Goal: Transaction & Acquisition: Purchase product/service

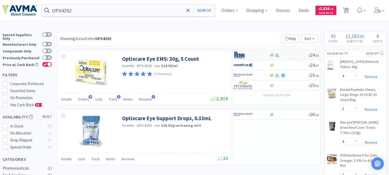
select select "4"
select select "2"
select select "4"
select select "1"
select select "2"
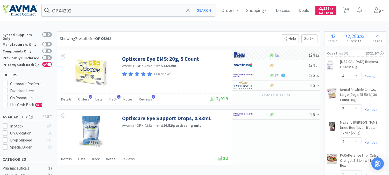
select select "1"
select select "4"
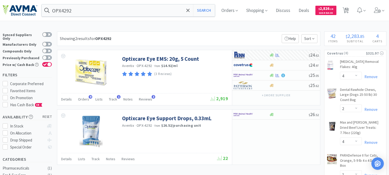
select select "1"
select select "2"
select select "1"
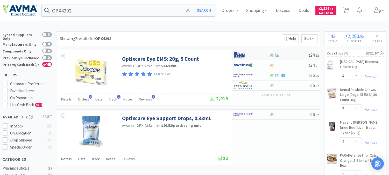
select select "1"
select select "2"
select select "10"
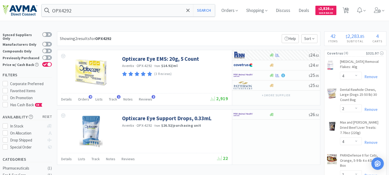
select select "1"
select select "2"
select select "1"
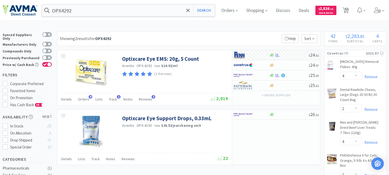
select select "1"
select select "3"
select select "1"
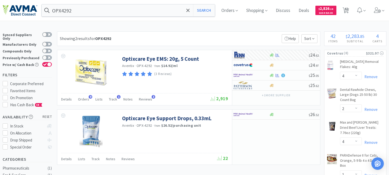
select select "5"
select select "1"
select select "6"
select select "8"
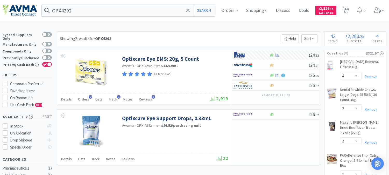
select select "3"
select select "1"
select select "6"
select select "1"
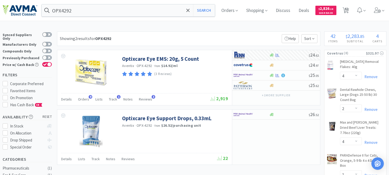
select select "1"
select select "2"
click at [90, 15] on input "OPX4292" at bounding box center [128, 10] width 173 height 12
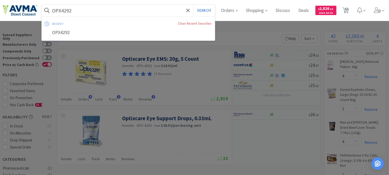
paste input "510059511"
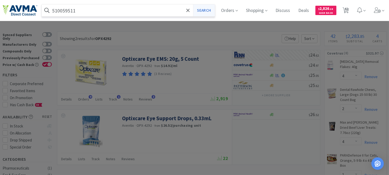
click at [214, 9] on button "Search" at bounding box center [204, 10] width 22 height 12
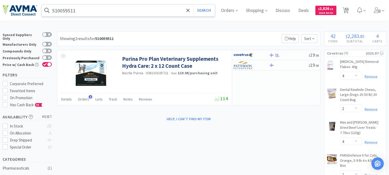
click at [91, 12] on input "510059511" at bounding box center [128, 10] width 173 height 12
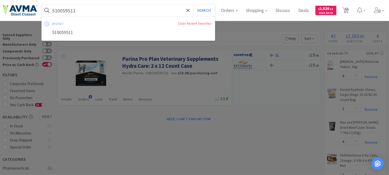
paste input "035022"
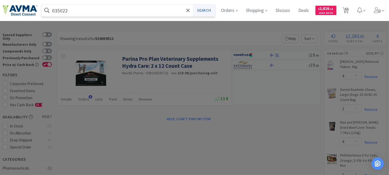
click at [214, 12] on button "Search" at bounding box center [204, 10] width 22 height 12
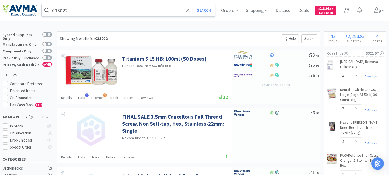
click at [79, 8] on input "035022" at bounding box center [128, 10] width 173 height 12
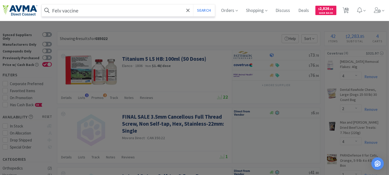
click at [193, 4] on button "Search" at bounding box center [204, 10] width 22 height 12
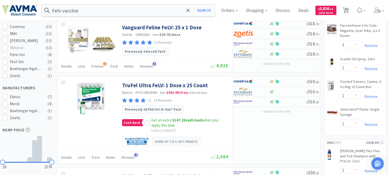
scroll to position [173, 0]
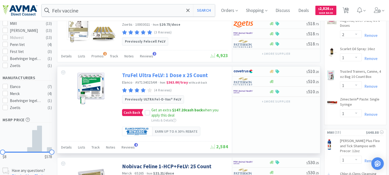
click at [165, 76] on link "TruFel Ultra FeLV: 1 Dose x 25 Count" at bounding box center [165, 75] width 86 height 7
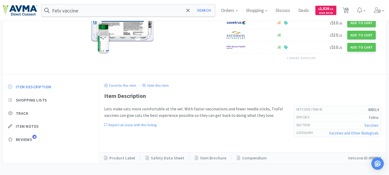
scroll to position [91, 0]
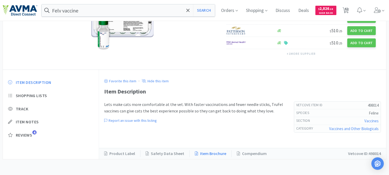
click at [209, 152] on link "Item Brochure" at bounding box center [211, 153] width 42 height 7
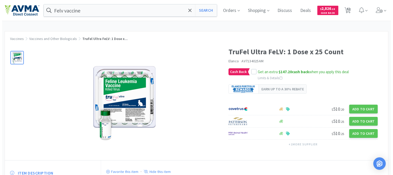
scroll to position [0, 0]
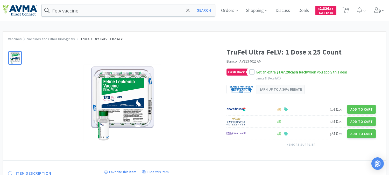
click at [252, 60] on span "AV7134025AM" at bounding box center [251, 61] width 22 height 5
copy span "AV7134025AM"
click at [250, 73] on icon at bounding box center [252, 72] width 4 height 4
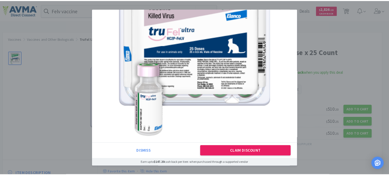
scroll to position [43, 0]
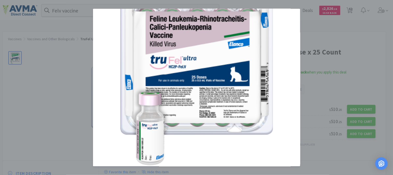
click at [314, 29] on div "Promotional Cash Back Dismiss Claim Discount Earn up to $147.20 cash back per i…" at bounding box center [196, 87] width 393 height 175
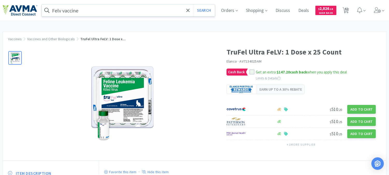
click at [130, 11] on input "Felv vaccine" at bounding box center [128, 10] width 173 height 12
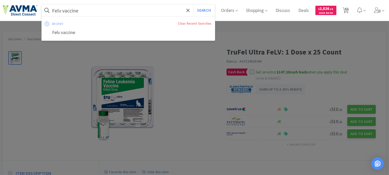
paste input "078946826"
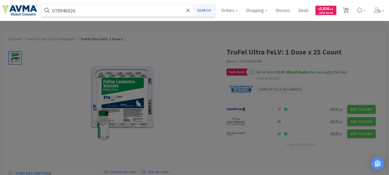
type input "078946826"
click at [211, 11] on button "Search" at bounding box center [204, 10] width 22 height 12
select select "4"
select select "2"
select select "4"
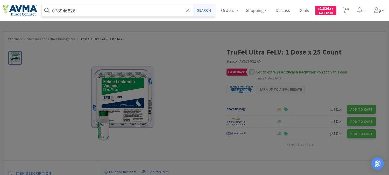
select select "1"
select select "2"
select select "1"
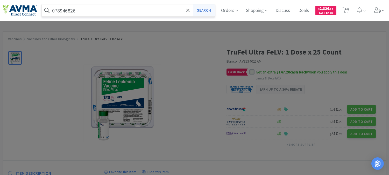
select select "1"
select select "4"
select select "1"
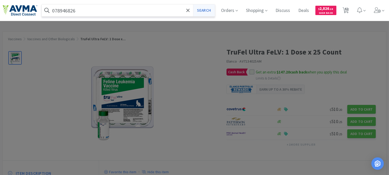
select select "2"
select select "1"
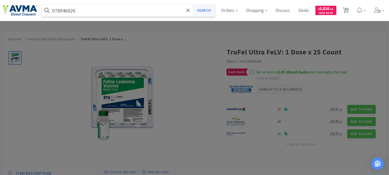
select select "2"
select select "10"
select select "1"
select select "2"
select select "1"
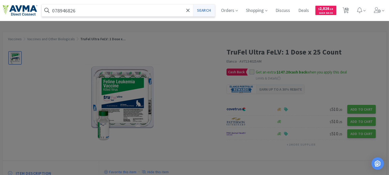
select select "1"
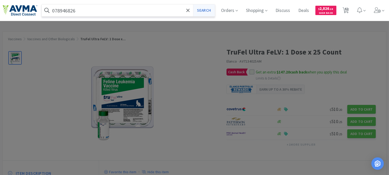
select select "3"
select select "1"
select select "5"
select select "1"
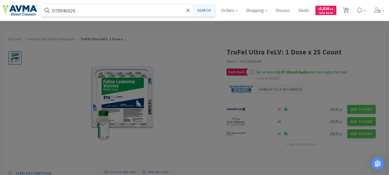
select select "6"
select select "8"
select select "3"
select select "1"
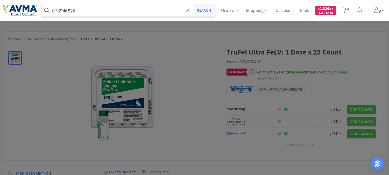
select select "6"
select select "1"
select select "2"
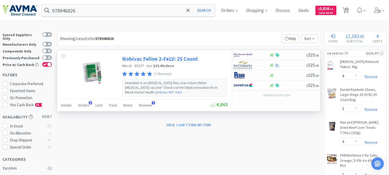
click at [165, 59] on link "Nobivac Feline 2-FeLV: 25 Count" at bounding box center [160, 58] width 76 height 7
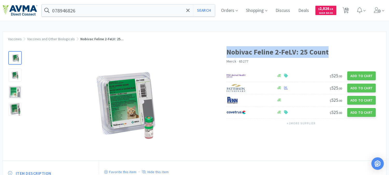
drag, startPoint x: 328, startPoint y: 51, endPoint x: 227, endPoint y: 52, distance: 101.1
click at [227, 52] on h1 "Nobivac Feline 2-FeLV: 25 Count" at bounding box center [301, 52] width 149 height 12
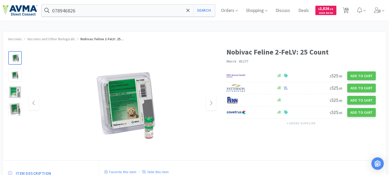
click at [200, 51] on div at bounding box center [122, 103] width 187 height 104
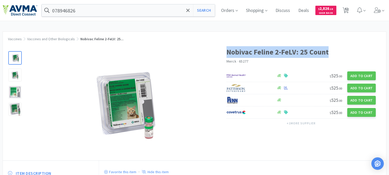
drag, startPoint x: 330, startPoint y: 53, endPoint x: 226, endPoint y: 53, distance: 103.9
click at [226, 53] on div "Nobivac Feline 2-FeLV: 25 Count Merck · 65277 $ 525 . 00 Add to Cart $ 525 . 00…" at bounding box center [194, 100] width 383 height 119
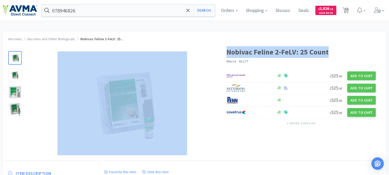
copy div "Nobivac Feline 2-FeLV: 25 Count"
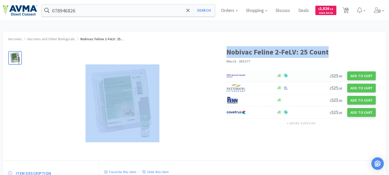
click at [238, 76] on img at bounding box center [236, 76] width 19 height 8
select select "1"
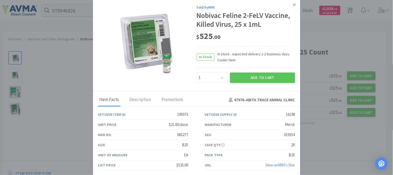
click at [185, 134] on div "065277" at bounding box center [183, 135] width 11 height 6
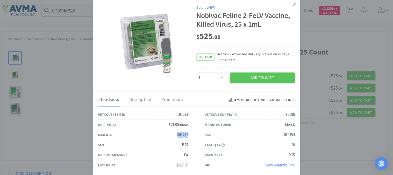
copy div "065277"
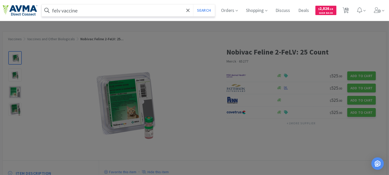
type input "felv vaccine"
click at [193, 4] on button "Search" at bounding box center [204, 10] width 22 height 12
select select "4"
select select "2"
select select "4"
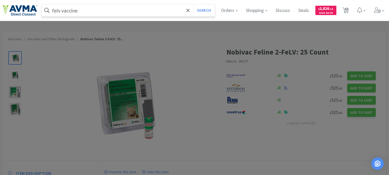
select select "1"
select select "2"
select select "1"
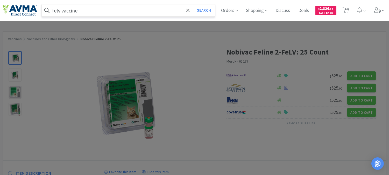
select select "1"
select select "4"
select select "1"
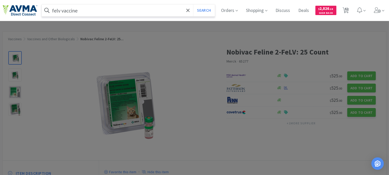
select select "2"
select select "1"
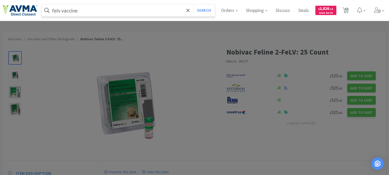
select select "2"
select select "10"
select select "1"
select select "2"
select select "1"
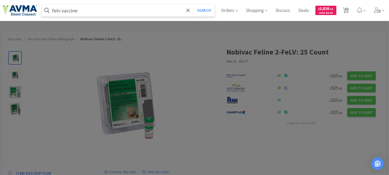
select select "1"
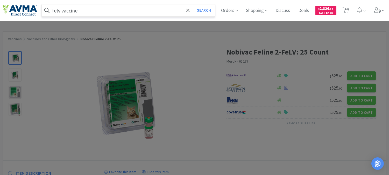
select select "3"
select select "1"
select select "5"
select select "1"
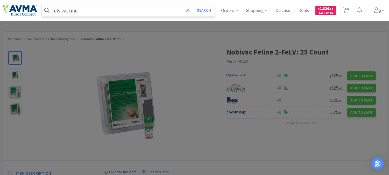
select select "6"
select select "8"
select select "3"
select select "1"
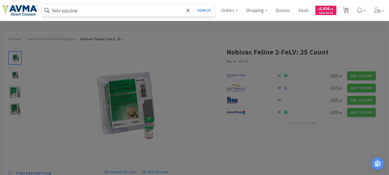
select select "6"
select select "1"
select select "2"
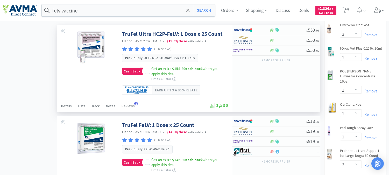
scroll to position [461, 0]
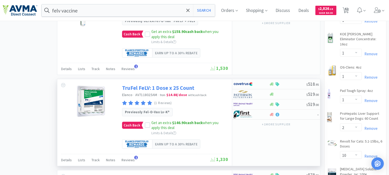
click at [157, 90] on link "TruFel FeLV: 1 Dose x 25 Count" at bounding box center [158, 87] width 72 height 7
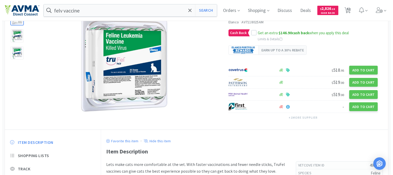
scroll to position [29, 0]
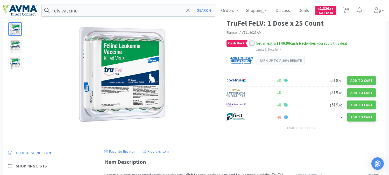
click at [249, 41] on div at bounding box center [251, 42] width 5 height 5
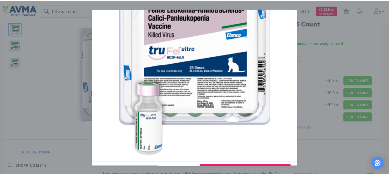
scroll to position [58, 0]
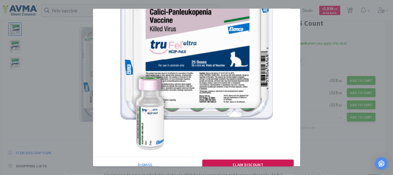
click at [232, 161] on button "Claim Discount" at bounding box center [247, 164] width 91 height 10
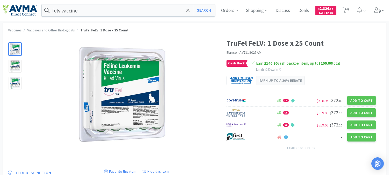
scroll to position [0, 0]
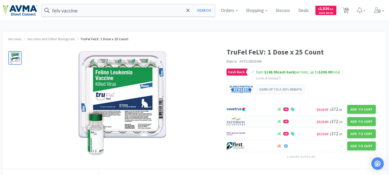
click at [235, 123] on img at bounding box center [236, 121] width 19 height 8
select select "1"
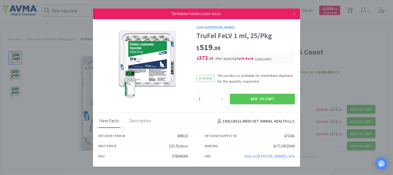
click at [182, 157] on div "078946060" at bounding box center [180, 156] width 16 height 6
copy div "078946060"
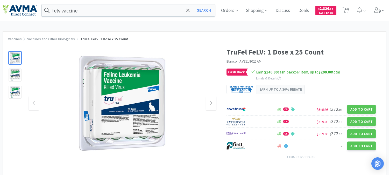
click at [202, 102] on div at bounding box center [122, 103] width 187 height 104
click at [212, 9] on button "Search" at bounding box center [204, 10] width 22 height 12
select select "4"
select select "2"
select select "4"
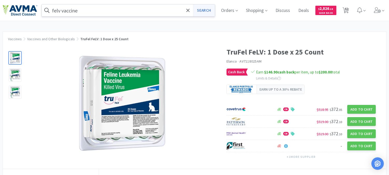
select select "1"
select select "2"
select select "1"
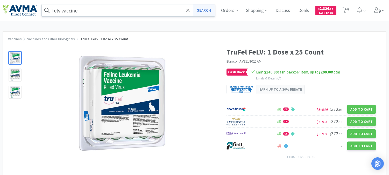
select select "1"
select select "4"
select select "1"
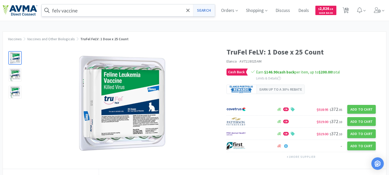
select select "2"
select select "1"
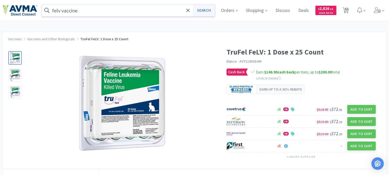
select select "2"
select select "10"
select select "1"
select select "2"
select select "1"
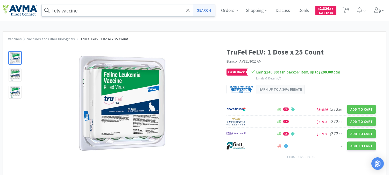
select select "1"
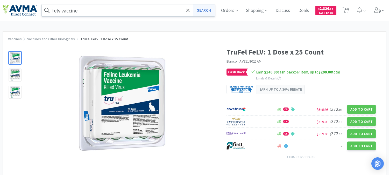
select select "3"
select select "1"
select select "5"
select select "1"
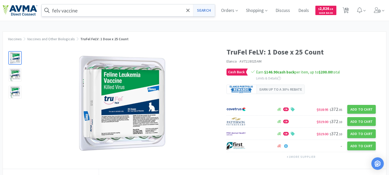
select select "6"
select select "8"
select select "3"
select select "1"
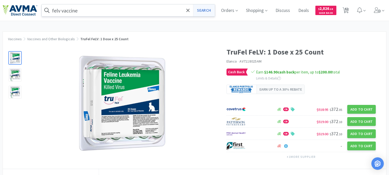
select select "6"
select select "1"
select select "2"
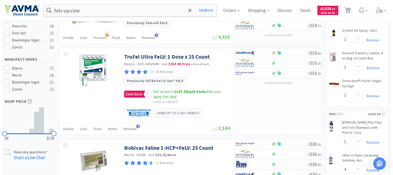
scroll to position [201, 0]
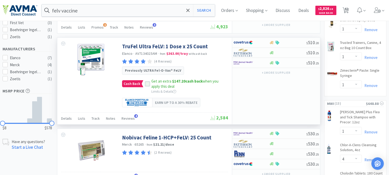
click at [147, 85] on icon at bounding box center [147, 84] width 3 height 3
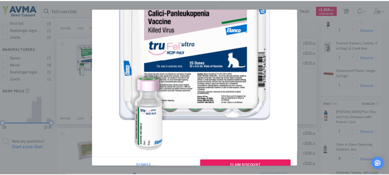
scroll to position [58, 0]
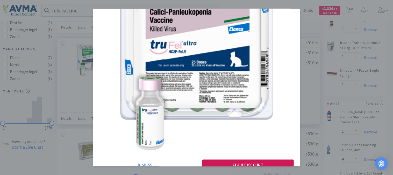
click at [235, 163] on button "Claim Discount" at bounding box center [247, 164] width 91 height 10
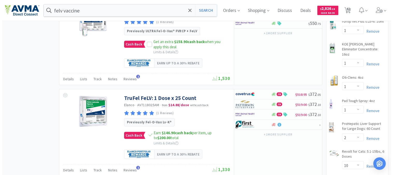
scroll to position [461, 0]
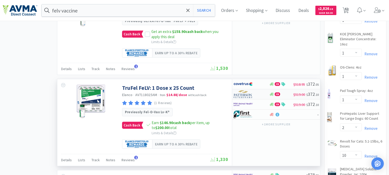
click at [244, 95] on img at bounding box center [243, 94] width 19 height 8
select select "1"
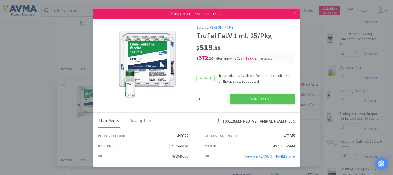
click at [181, 155] on div "078946060" at bounding box center [180, 156] width 16 height 6
copy div "078946060"
click at [269, 100] on button "Add to Cart" at bounding box center [262, 99] width 65 height 10
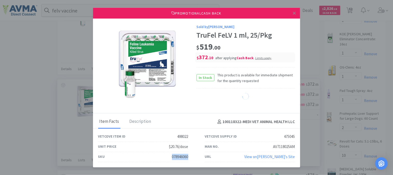
select select "5"
select select "1"
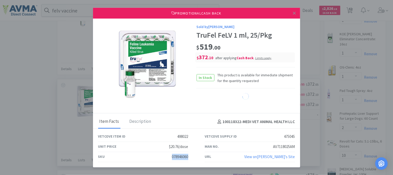
select select "1"
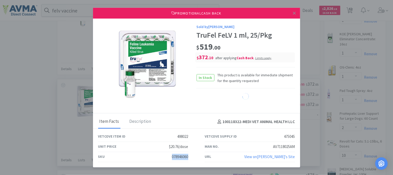
select select "1"
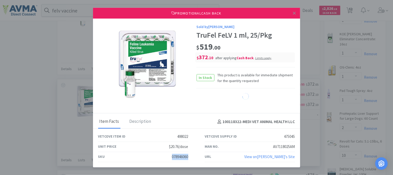
select select "1"
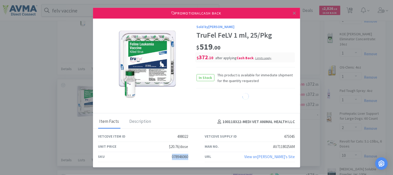
select select "1"
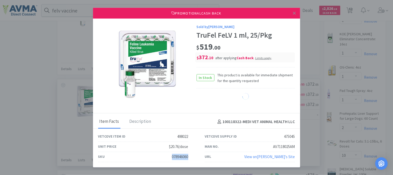
select select "1"
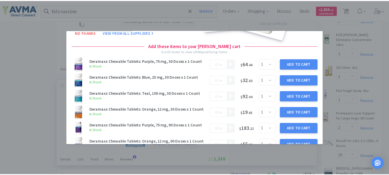
scroll to position [0, 0]
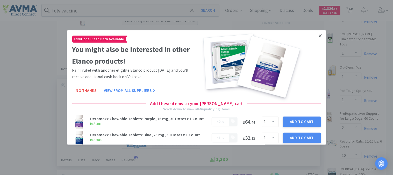
click at [319, 34] on icon at bounding box center [320, 35] width 3 height 5
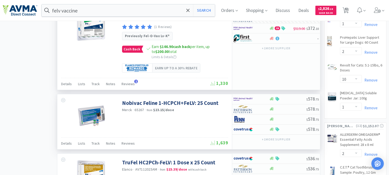
scroll to position [524, 0]
